Goal: Task Accomplishment & Management: Manage account settings

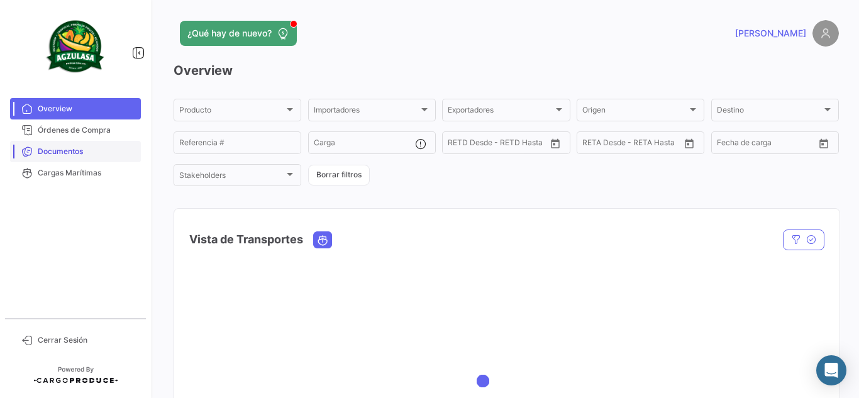
drag, startPoint x: 70, startPoint y: 148, endPoint x: 94, endPoint y: 150, distance: 23.3
click at [70, 148] on span "Documentos" at bounding box center [87, 151] width 98 height 11
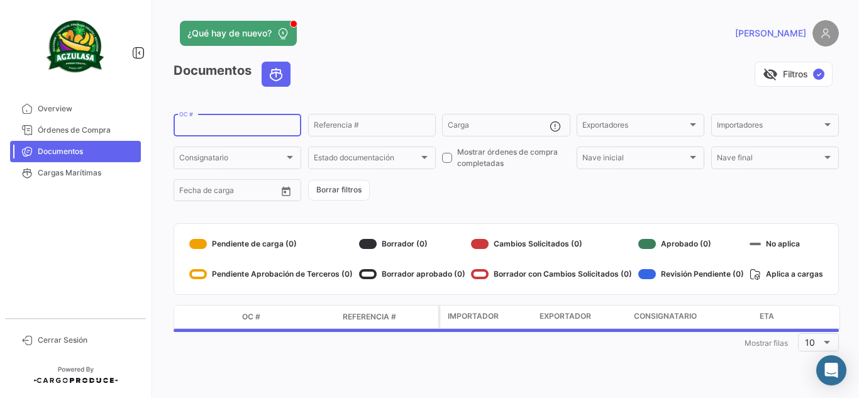
click at [224, 125] on input "OC #" at bounding box center [237, 127] width 116 height 9
paste input "258462866"
type input "258462866"
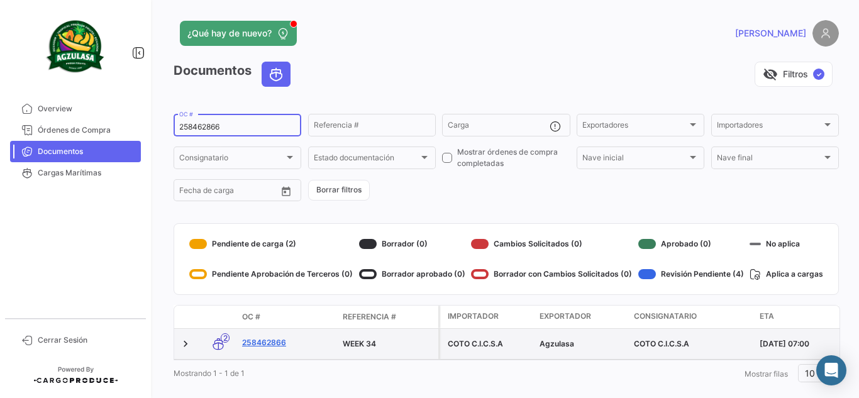
click at [268, 341] on link "258462866" at bounding box center [287, 342] width 91 height 11
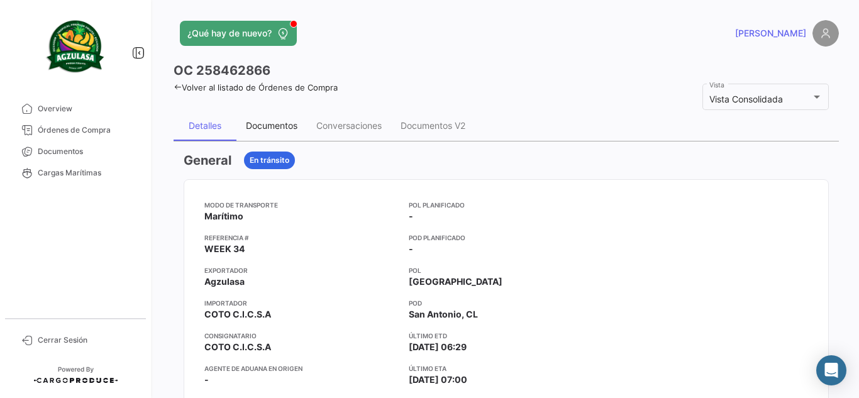
click at [283, 126] on div "Documentos" at bounding box center [272, 125] width 52 height 11
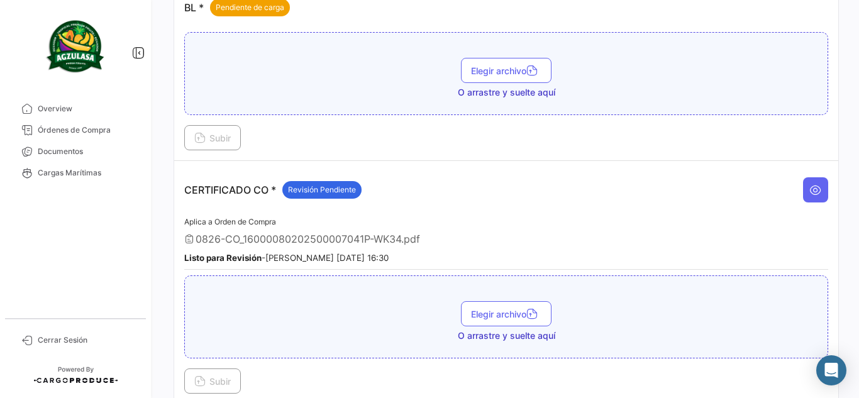
scroll to position [503, 0]
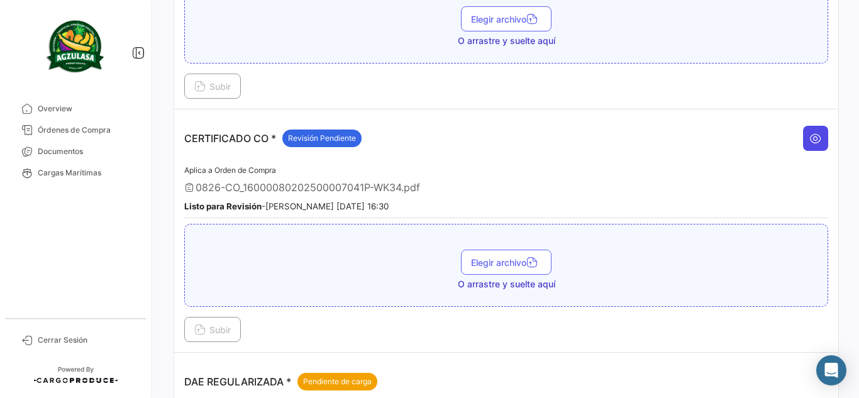
click at [808, 131] on button at bounding box center [815, 138] width 25 height 25
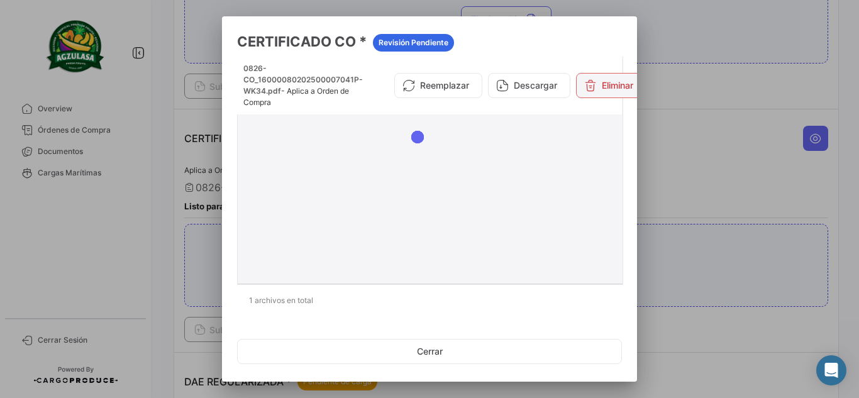
click at [596, 82] on button "Eliminar" at bounding box center [608, 85] width 65 height 25
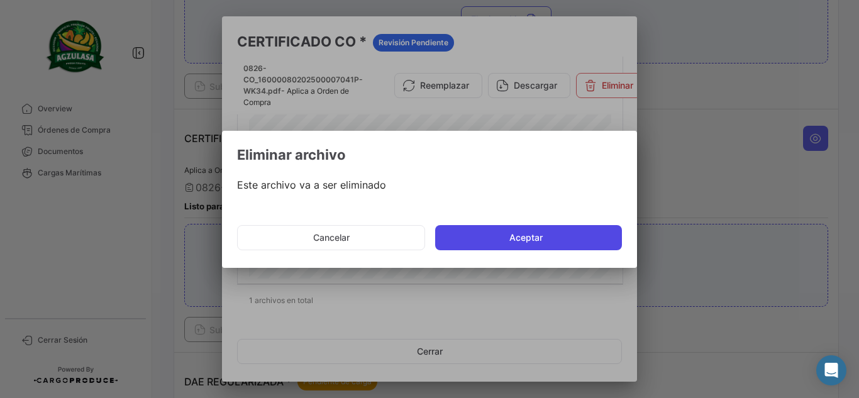
click at [480, 233] on button "Aceptar" at bounding box center [528, 237] width 187 height 25
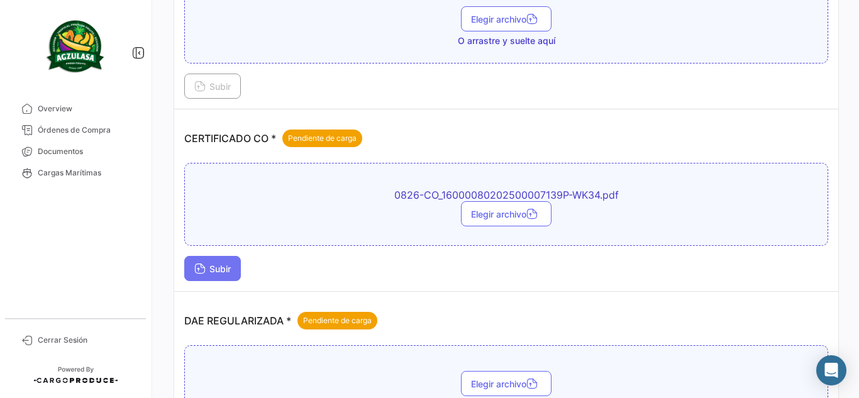
click at [235, 264] on button "Subir" at bounding box center [212, 268] width 57 height 25
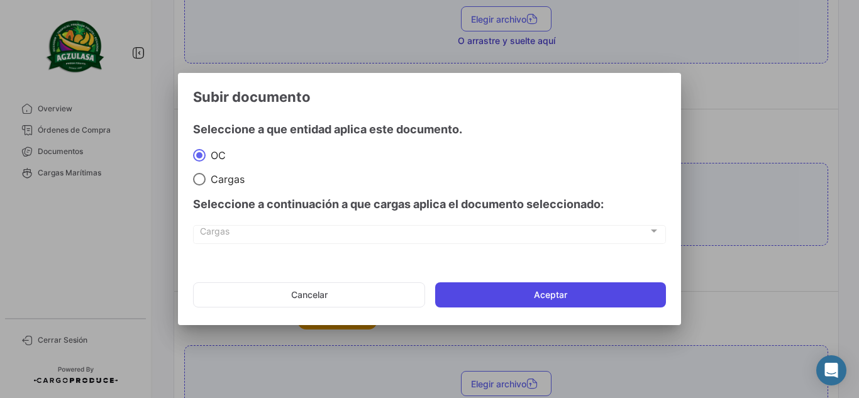
click at [465, 289] on button "Aceptar" at bounding box center [550, 294] width 231 height 25
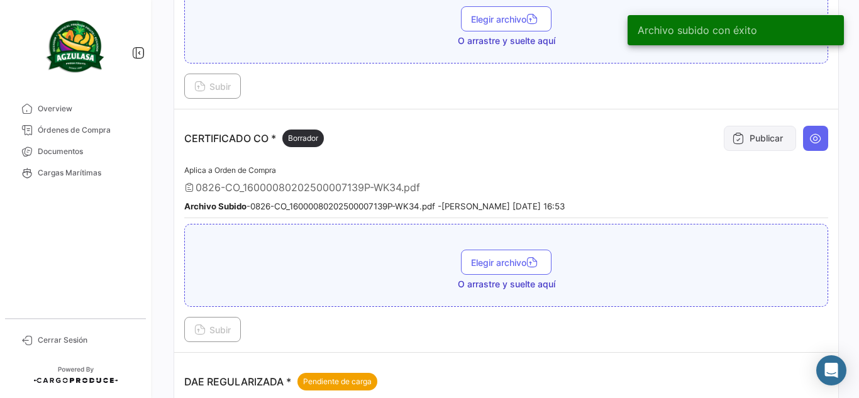
click at [732, 140] on icon at bounding box center [738, 138] width 13 height 13
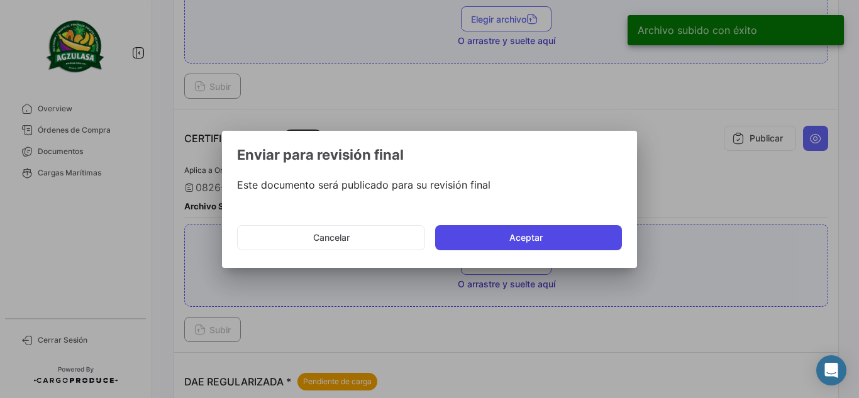
click at [596, 233] on button "Aceptar" at bounding box center [528, 237] width 187 height 25
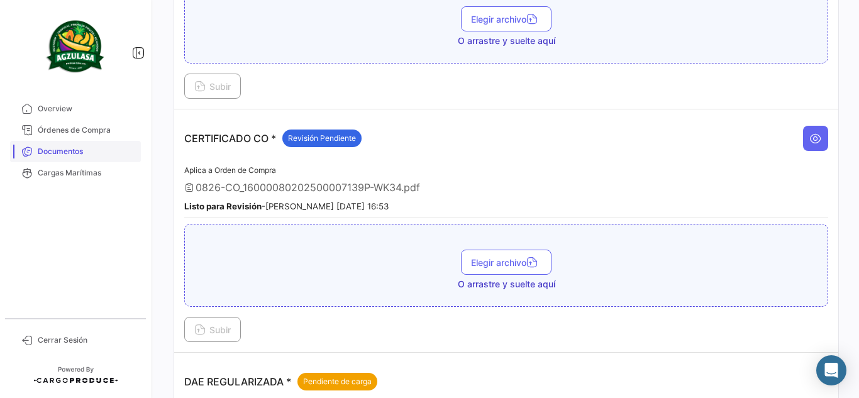
click at [98, 148] on span "Documentos" at bounding box center [87, 151] width 98 height 11
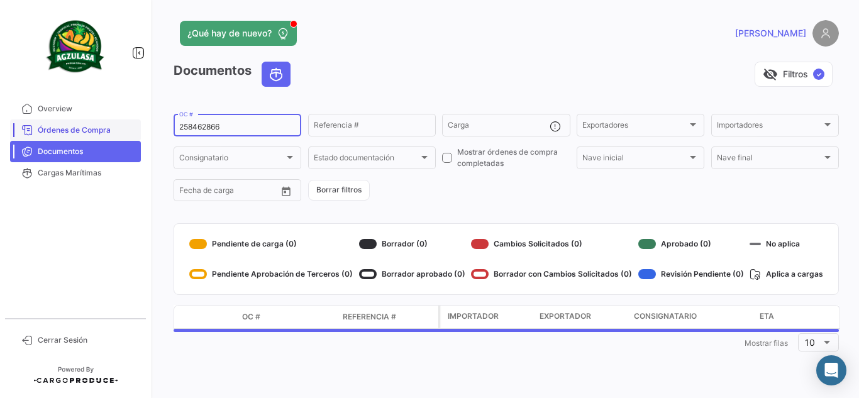
drag, startPoint x: 158, startPoint y: 128, endPoint x: 90, endPoint y: 125, distance: 68.0
click at [90, 126] on mat-sidenav-container "Overview Órdenes de Compra Documentos Cargas Marítimas Cerrar Sesión ¿Qué hay d…" at bounding box center [429, 199] width 859 height 398
